Goal: Find specific page/section: Find specific page/section

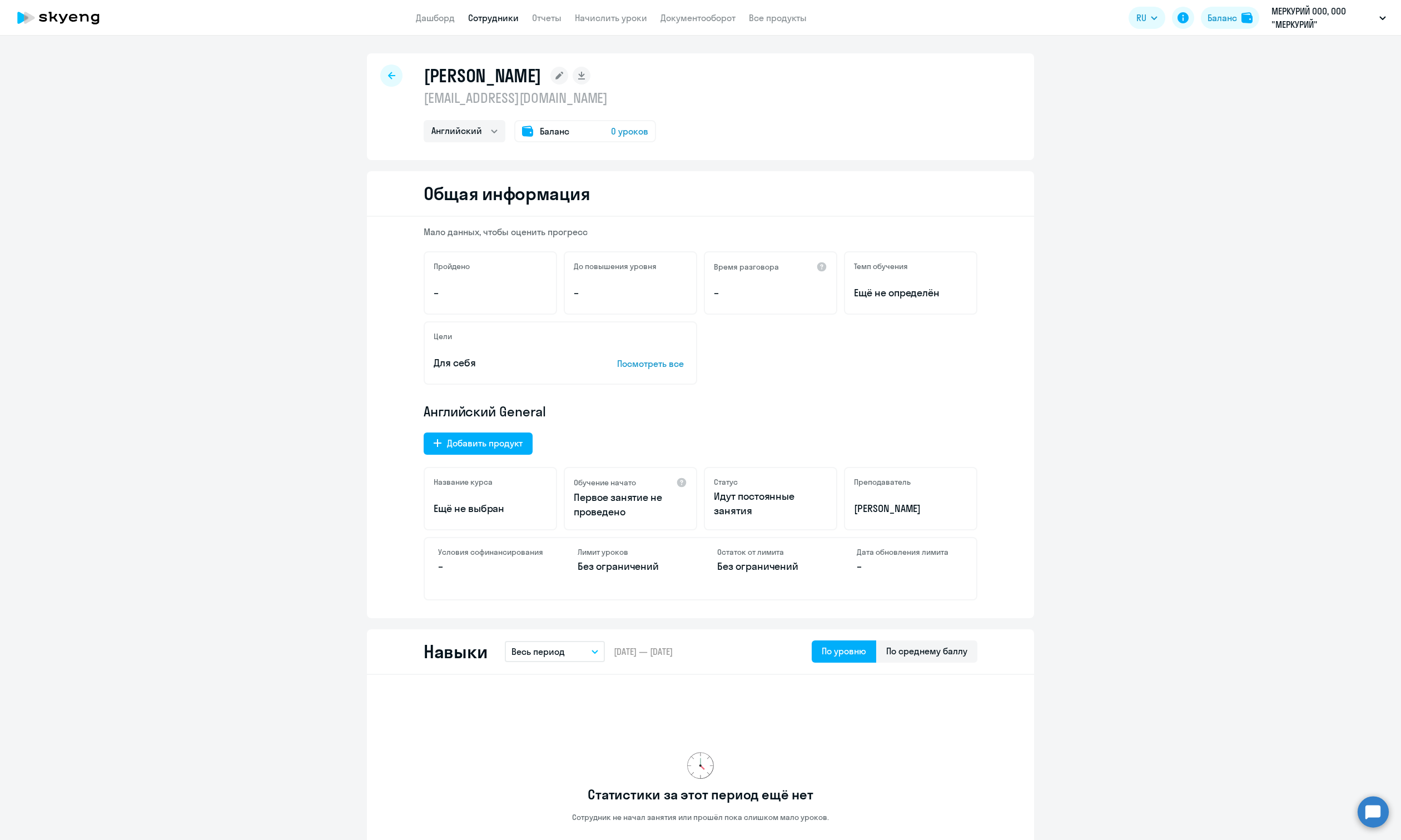
select select "english"
click at [64, 20] on icon at bounding box center [63, 19] width 9 height 9
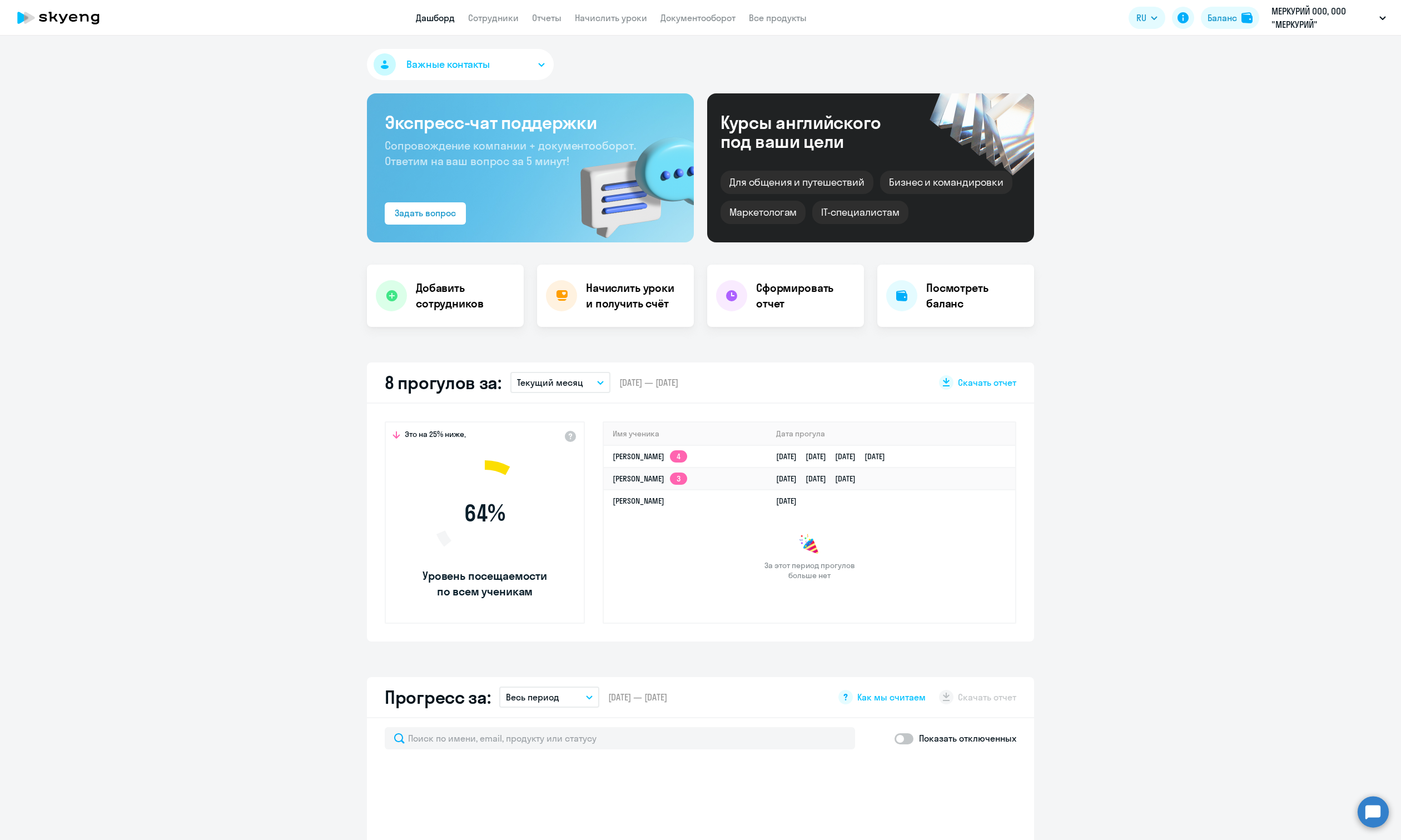
select select "30"
